Goal: Information Seeking & Learning: Check status

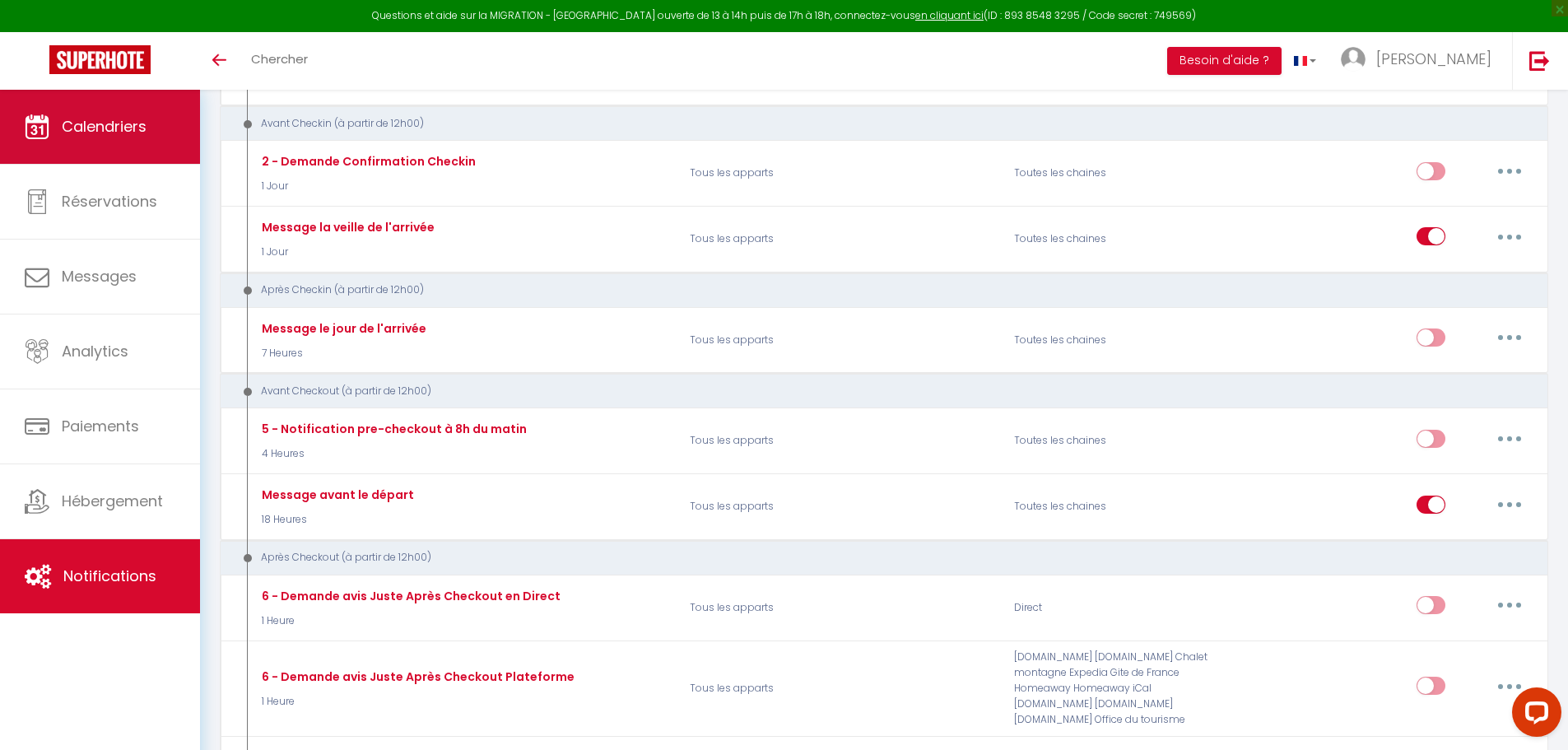
click at [144, 112] on link "Calendriers" at bounding box center [100, 127] width 200 height 74
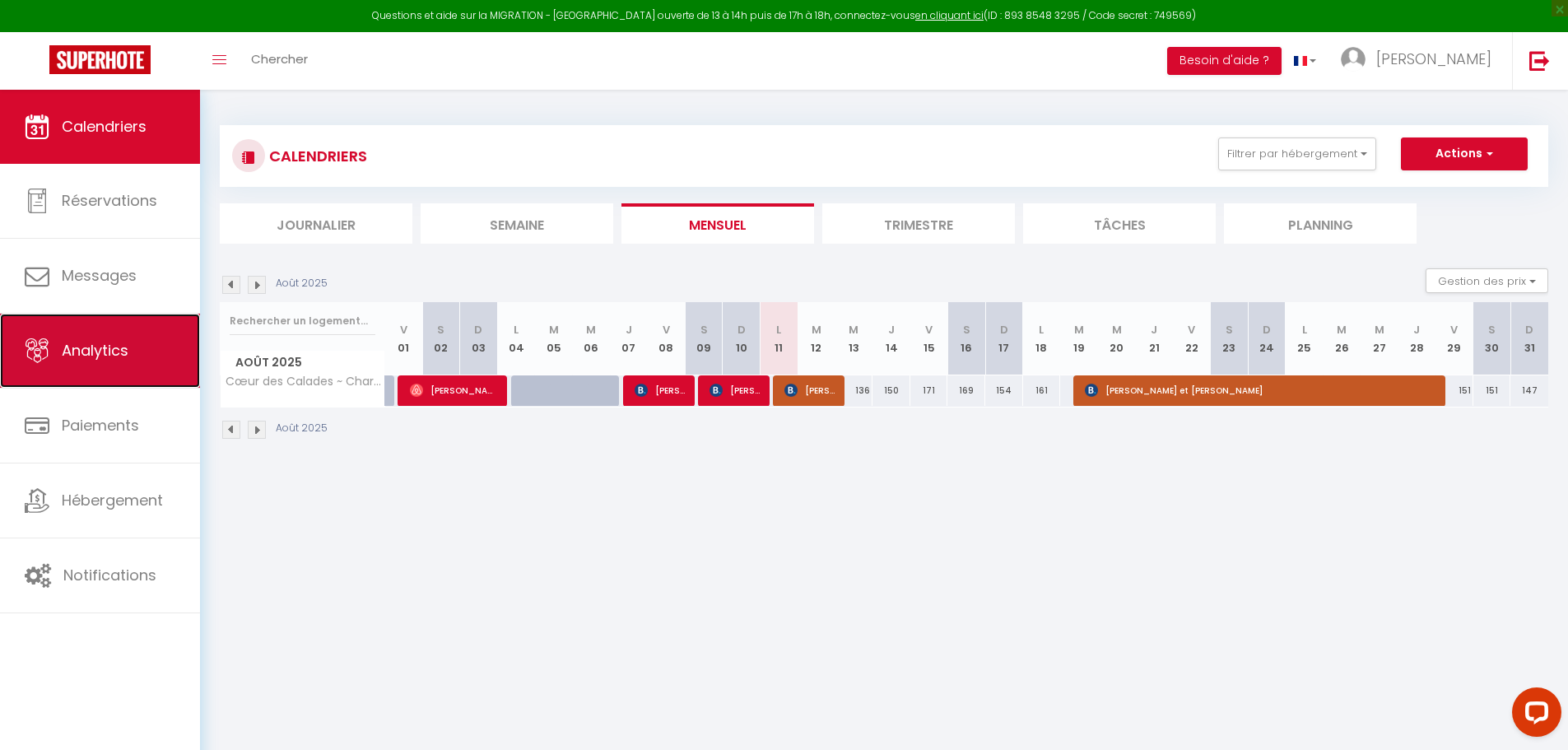
click at [145, 339] on link "Analytics" at bounding box center [100, 351] width 200 height 74
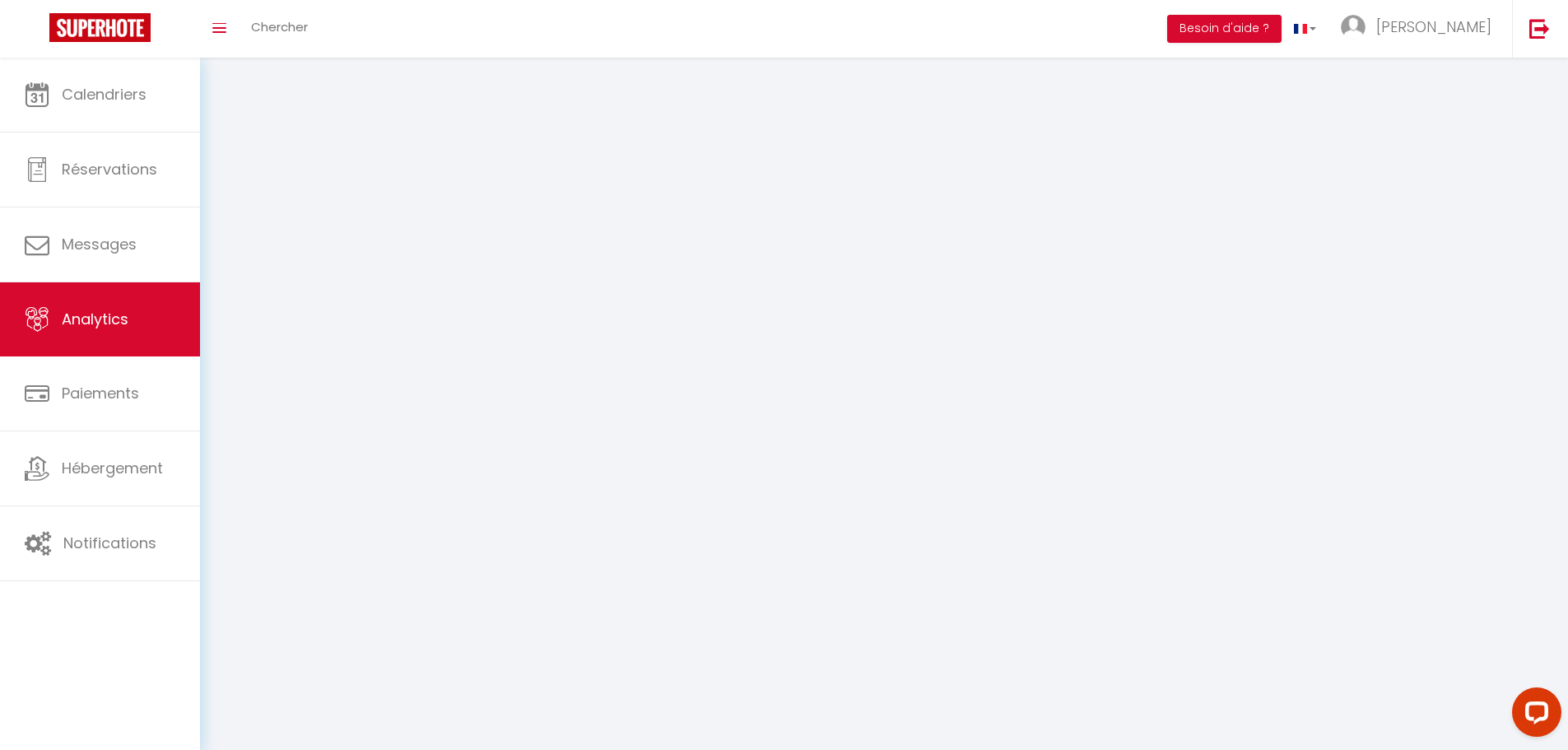
select select "2025"
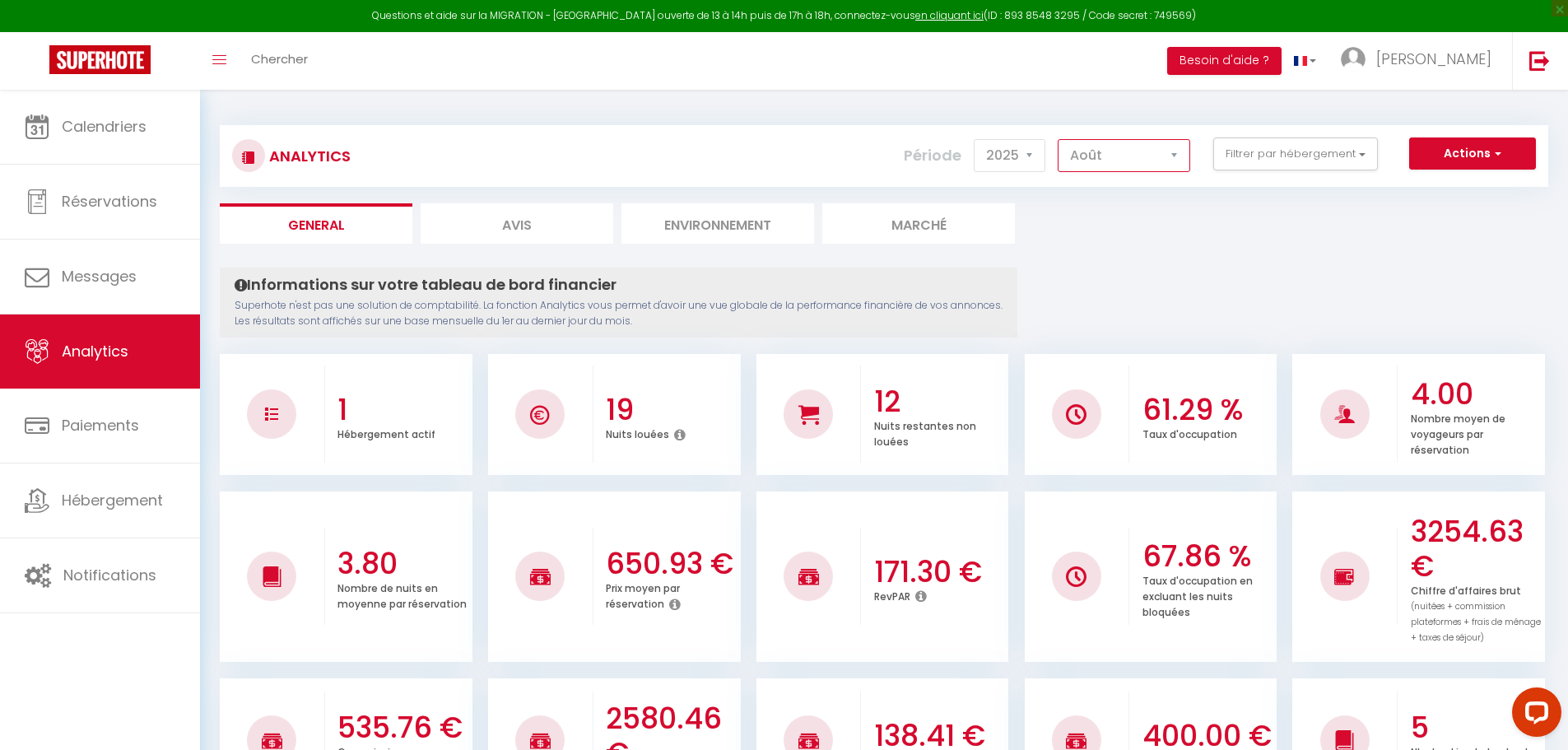
click at [1172, 162] on select "[PERSON_NAME] Mars [PERSON_NAME] Juin Juillet Août Septembre Octobre Novembre D…" at bounding box center [1125, 156] width 133 height 33
select select "9"
click at [1059, 139] on select "[PERSON_NAME] Mars [PERSON_NAME] Juin Juillet Août Septembre Octobre Novembre D…" at bounding box center [1125, 156] width 133 height 33
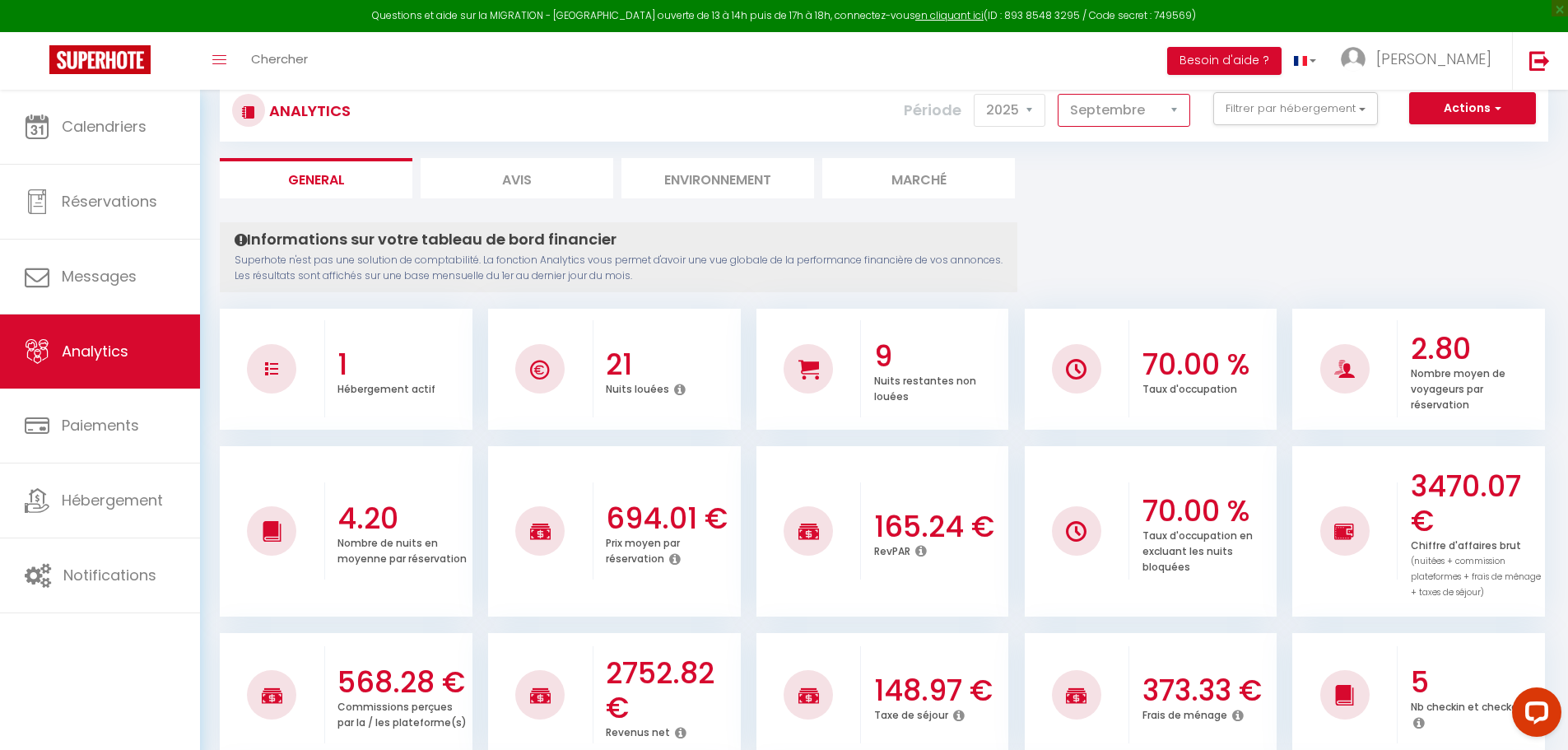
scroll to position [82, 0]
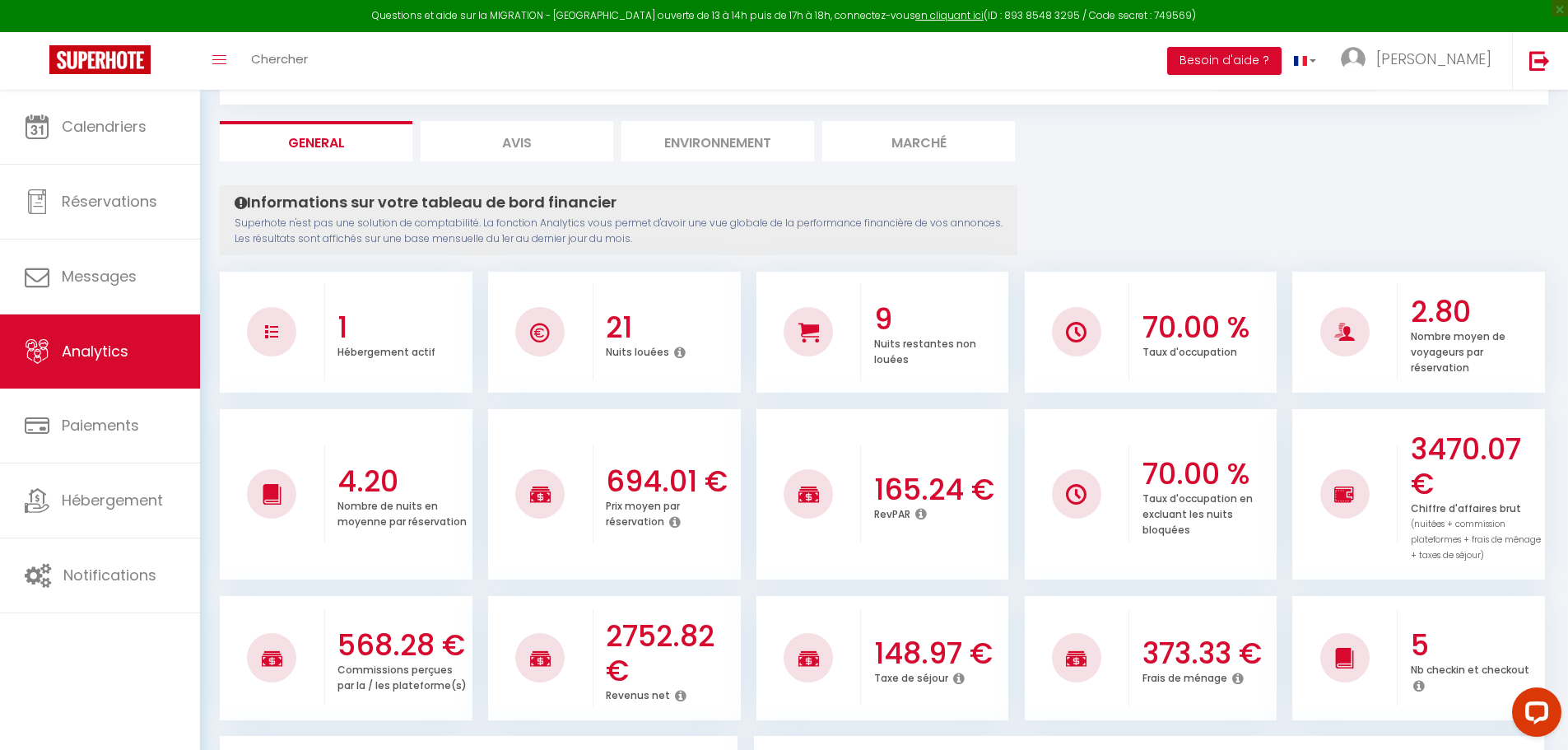
click at [923, 516] on icon at bounding box center [921, 513] width 11 height 13
click at [930, 572] on li "165.24 € RevPAR" at bounding box center [882, 494] width 253 height 170
click at [924, 513] on icon at bounding box center [921, 513] width 11 height 13
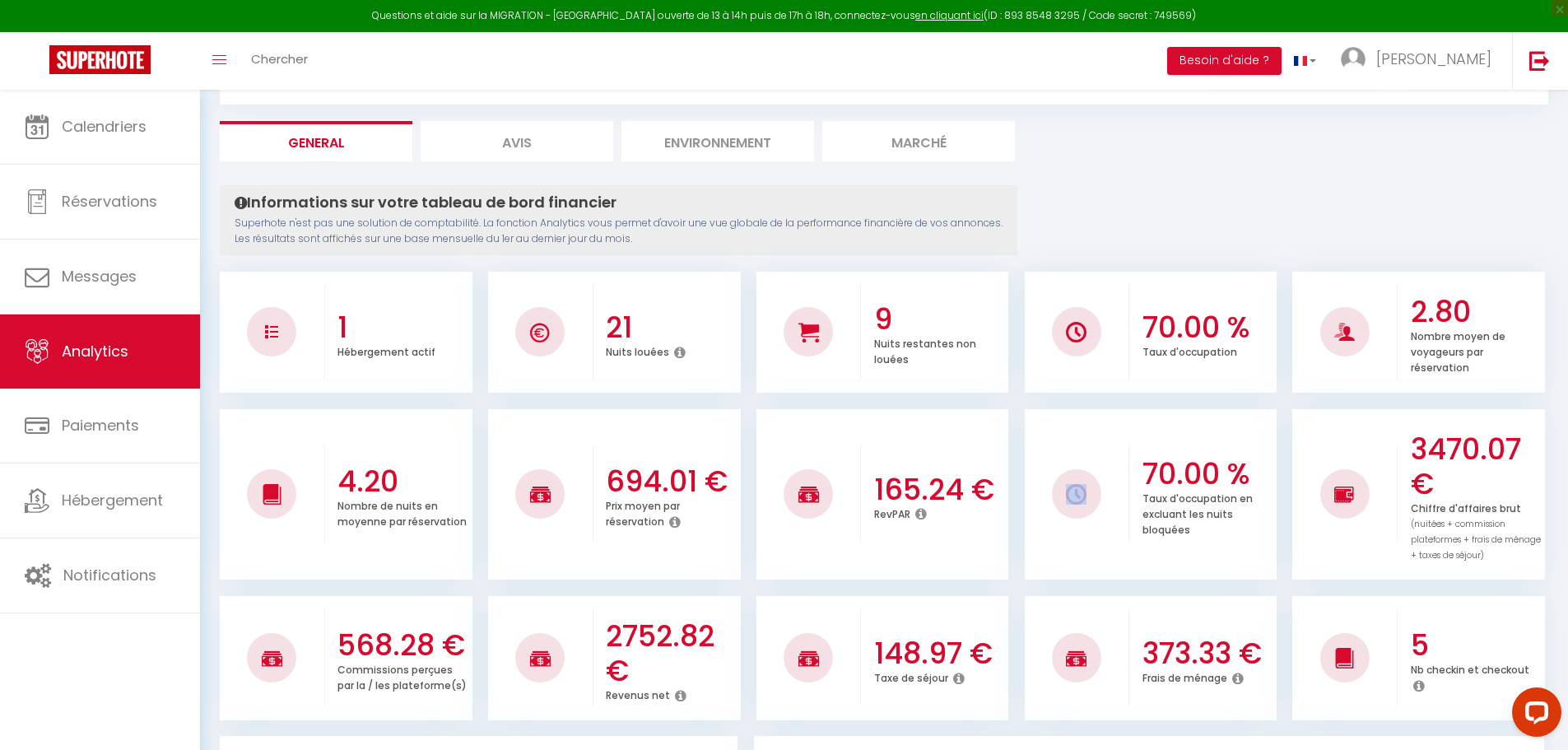
click at [924, 513] on icon at bounding box center [921, 513] width 11 height 13
